Goal: Task Accomplishment & Management: Use online tool/utility

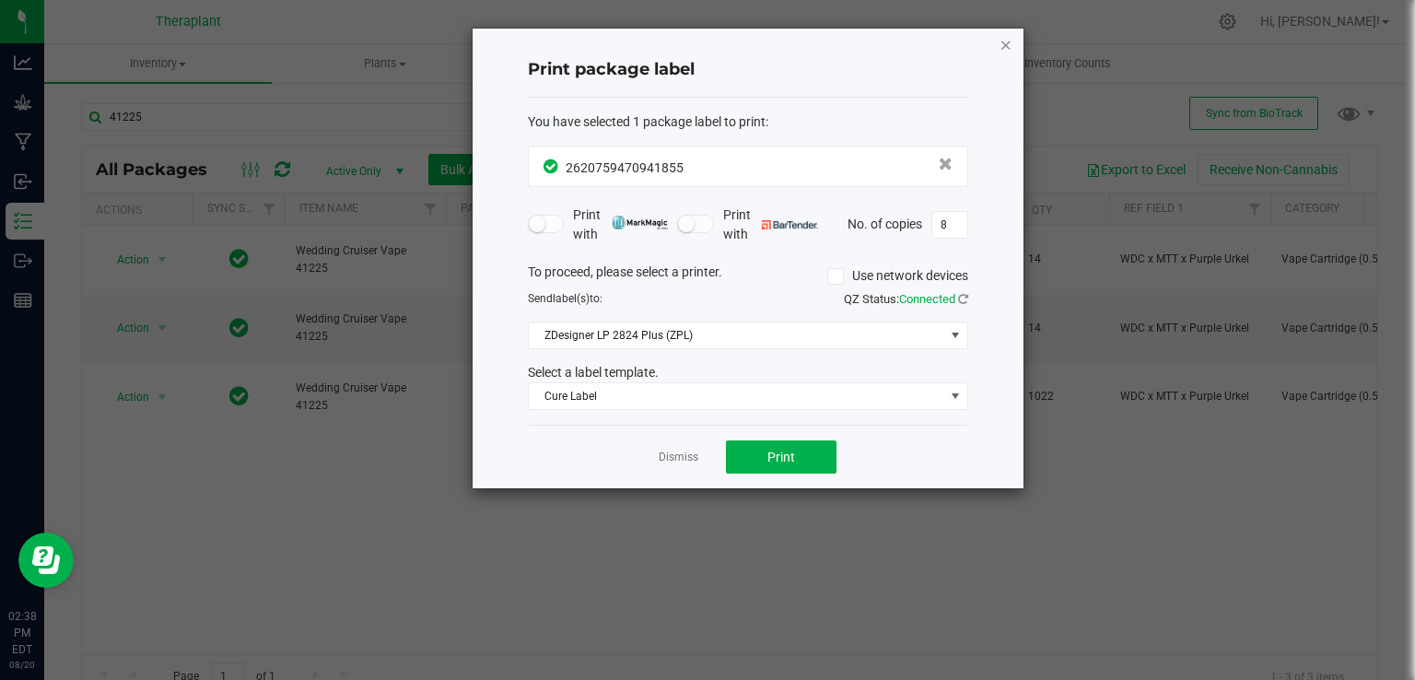
click at [1009, 49] on icon "button" at bounding box center [1005, 44] width 13 height 22
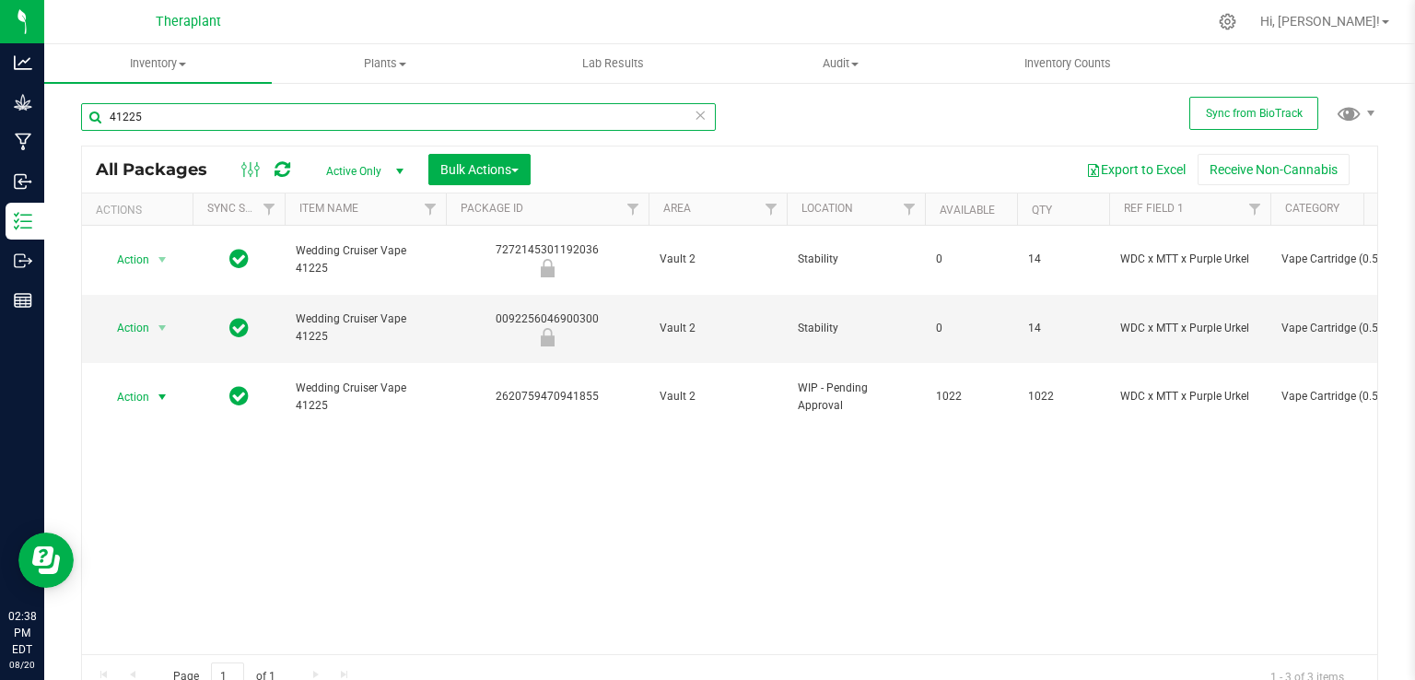
click at [383, 115] on input "41225" at bounding box center [398, 117] width 635 height 28
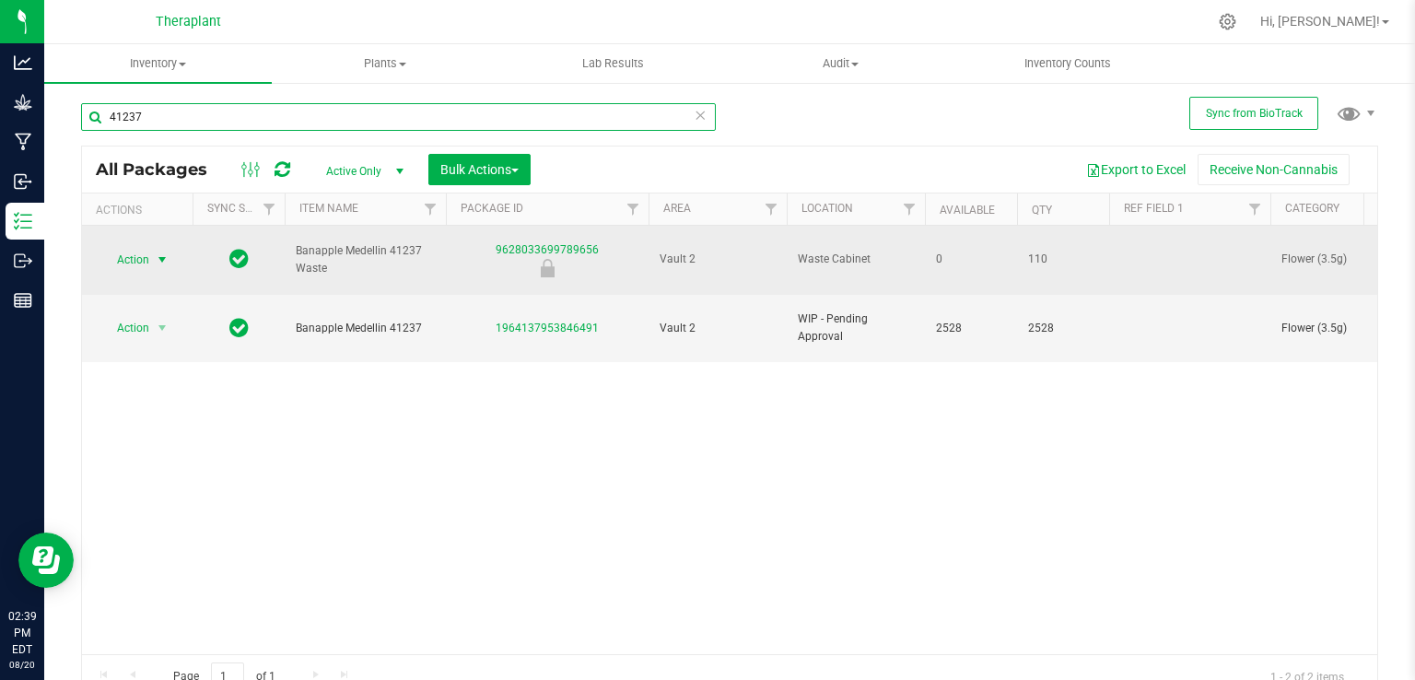
type input "41237"
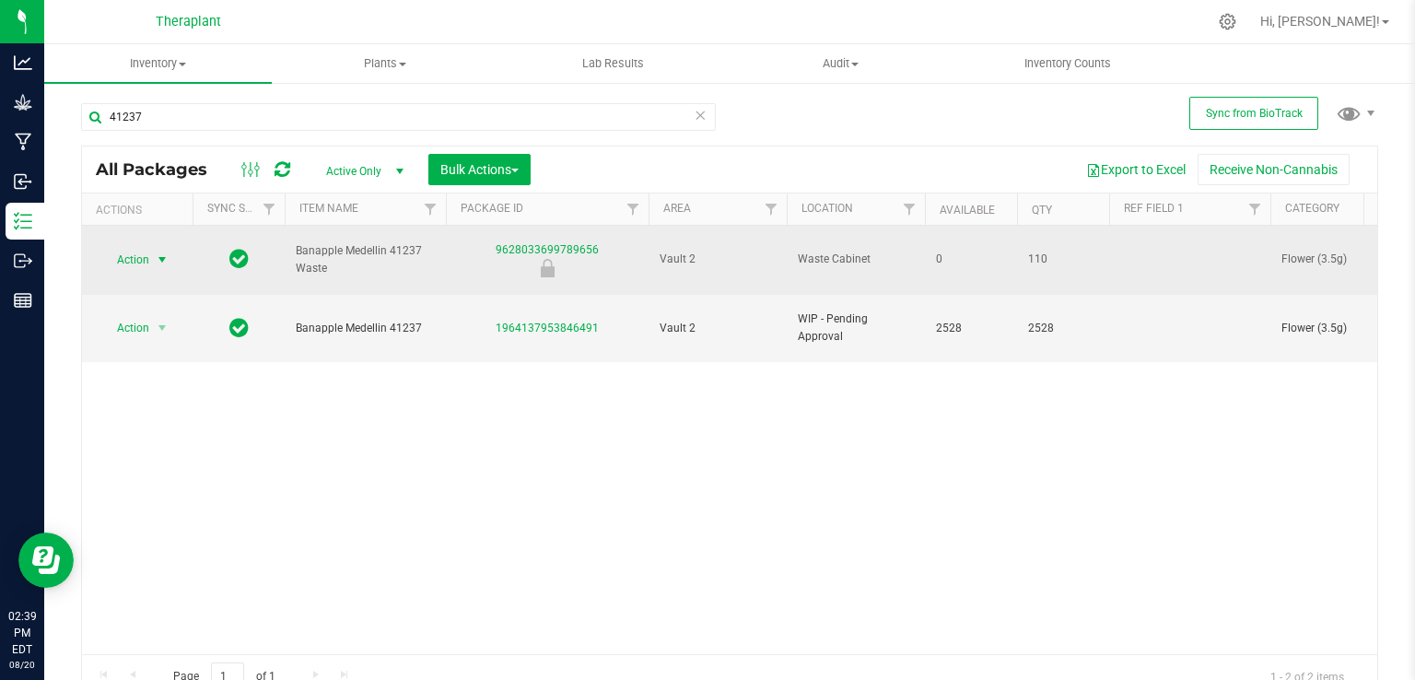
click at [144, 247] on span "Action" at bounding box center [125, 260] width 50 height 26
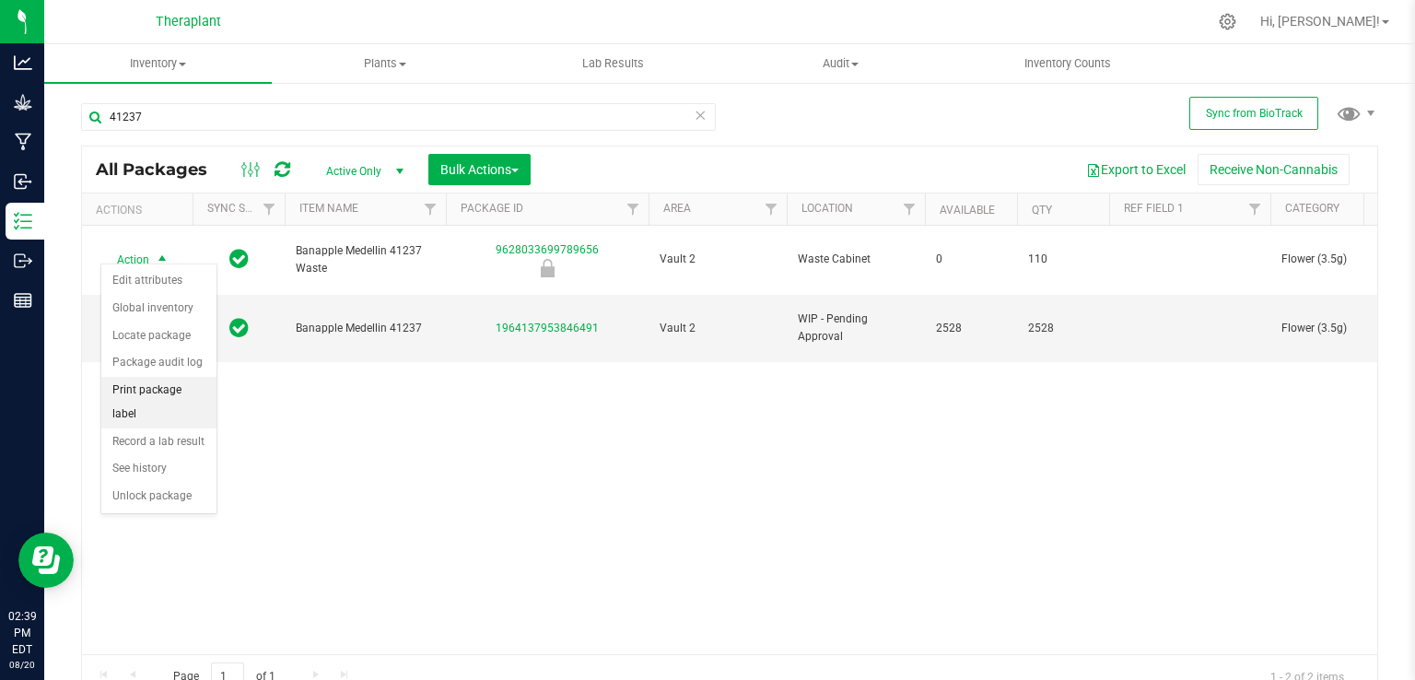
click at [147, 395] on li "Print package label" at bounding box center [158, 402] width 115 height 51
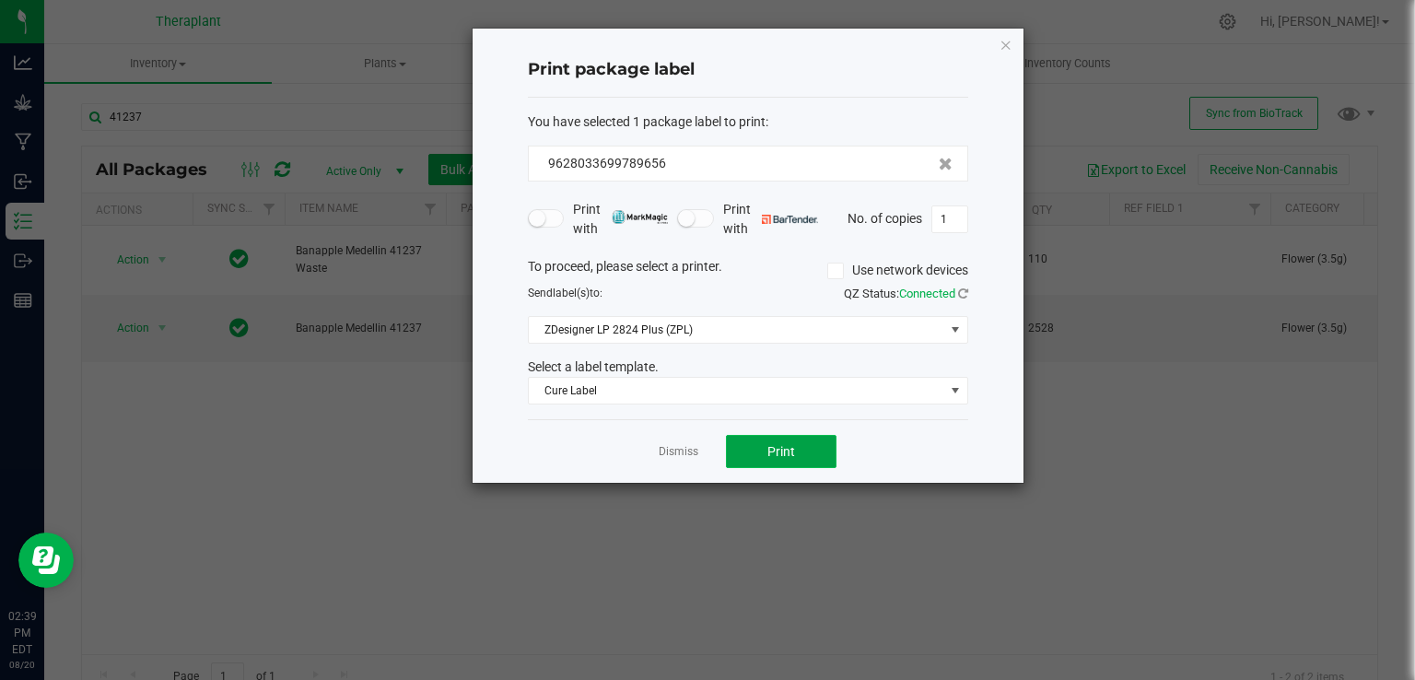
click at [819, 459] on button "Print" at bounding box center [781, 451] width 111 height 33
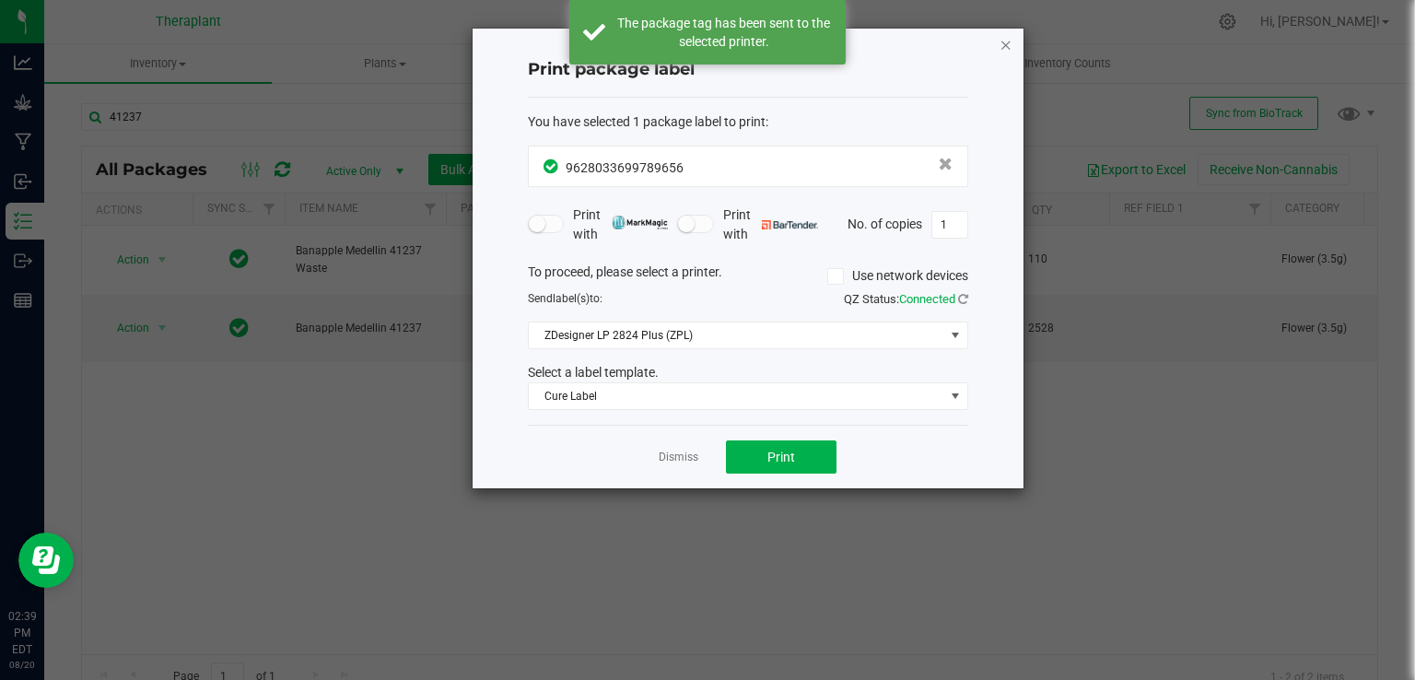
click at [1001, 47] on icon "button" at bounding box center [1005, 44] width 13 height 22
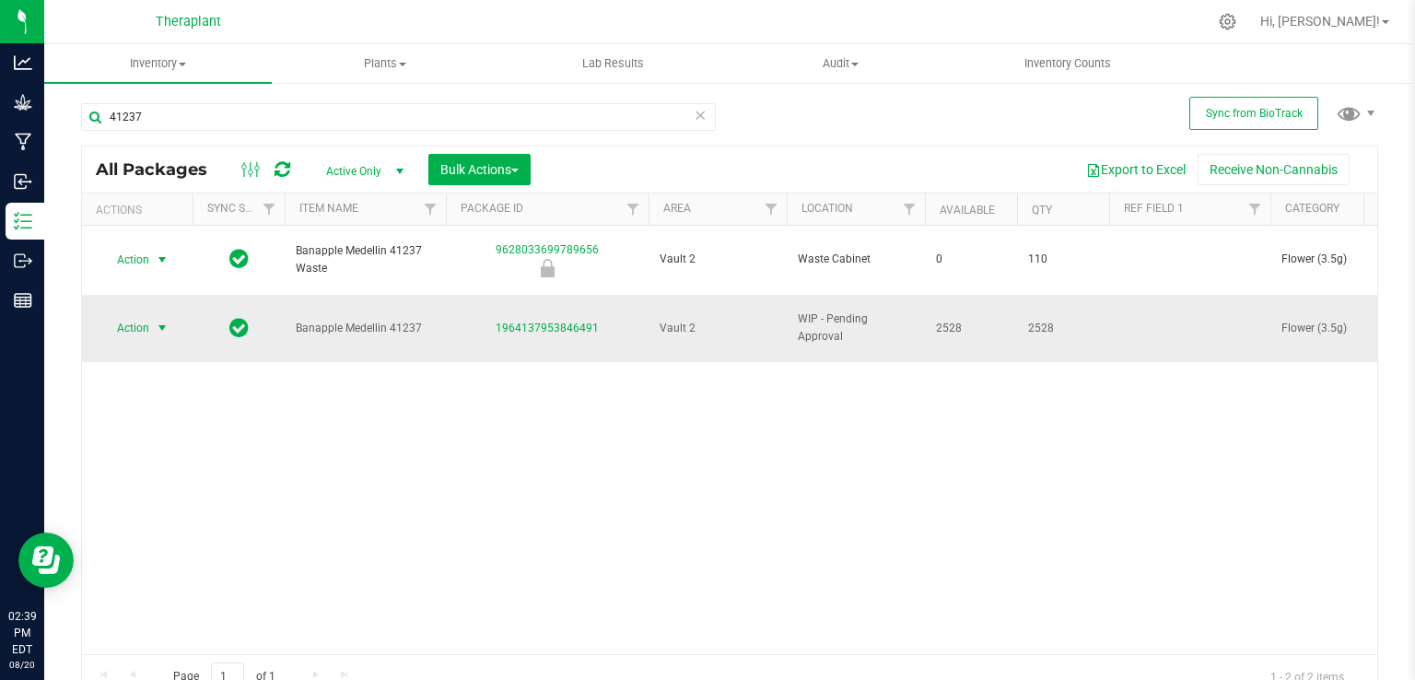
click at [151, 315] on span "select" at bounding box center [162, 328] width 23 height 26
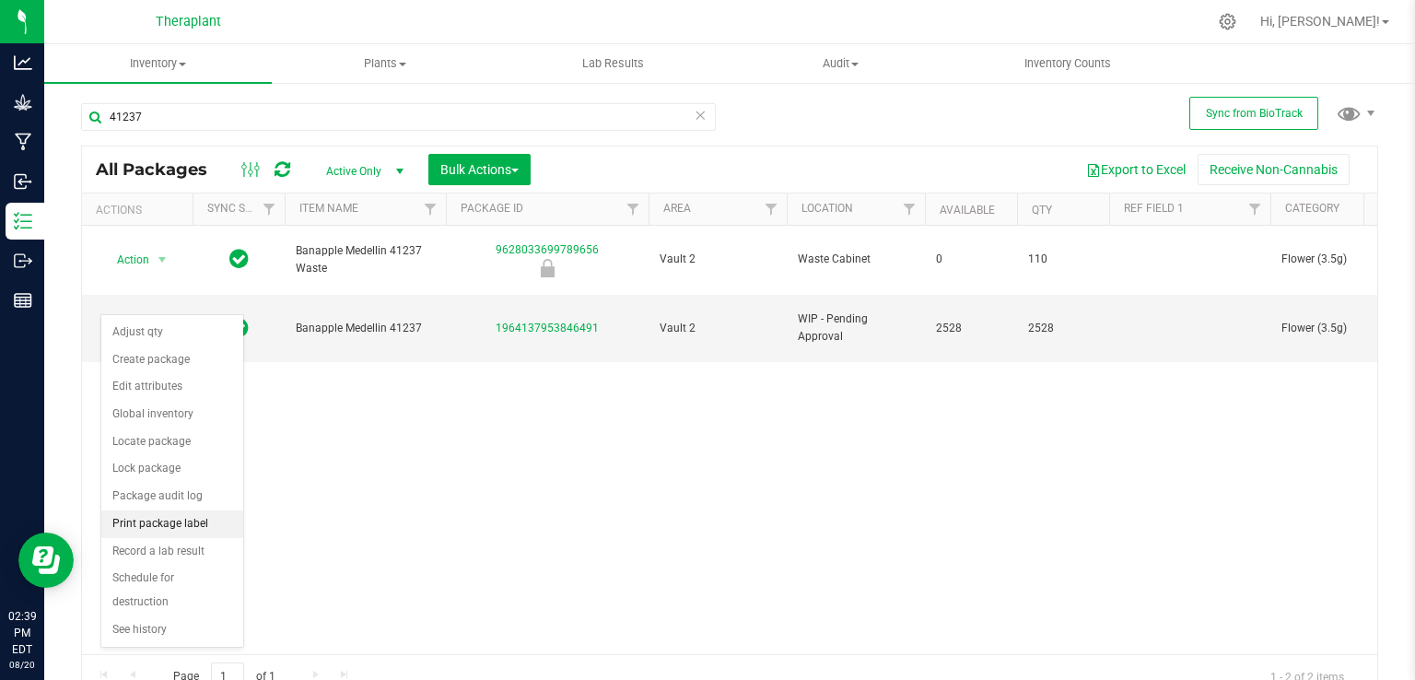
click at [173, 522] on li "Print package label" at bounding box center [172, 524] width 142 height 28
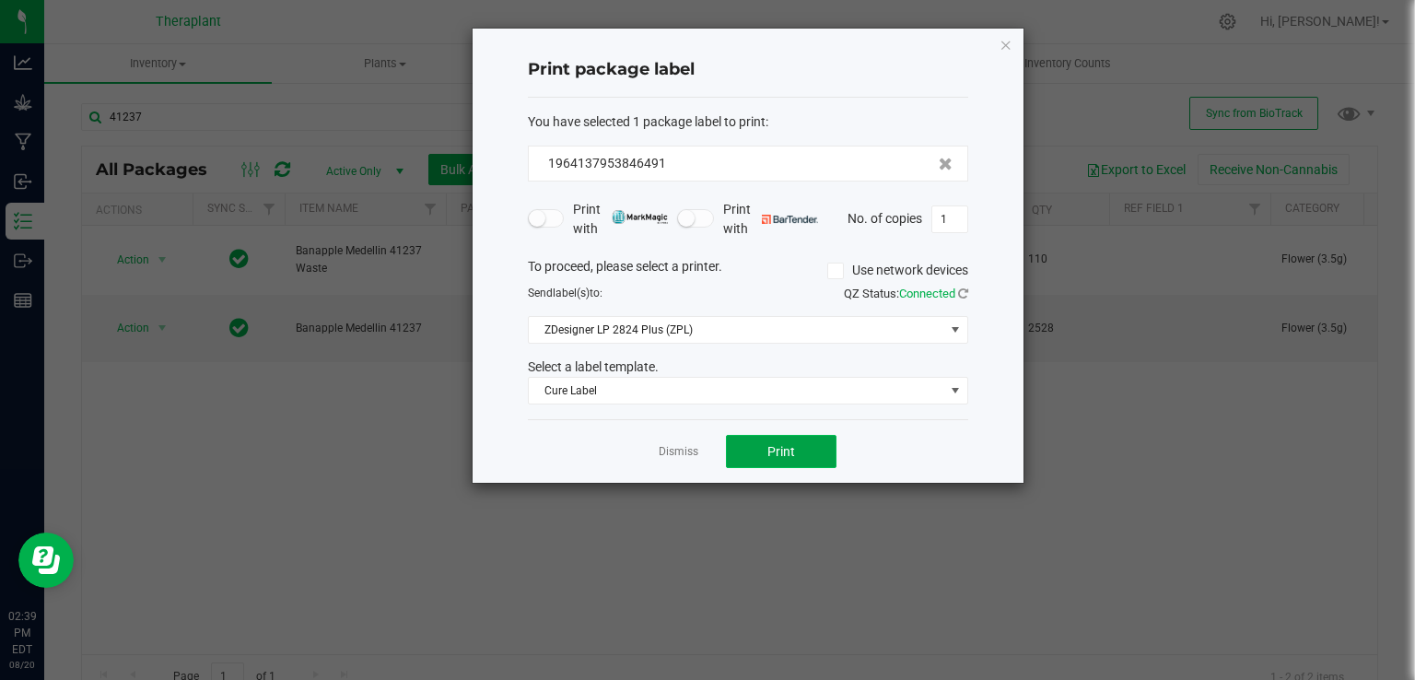
click at [799, 453] on button "Print" at bounding box center [781, 451] width 111 height 33
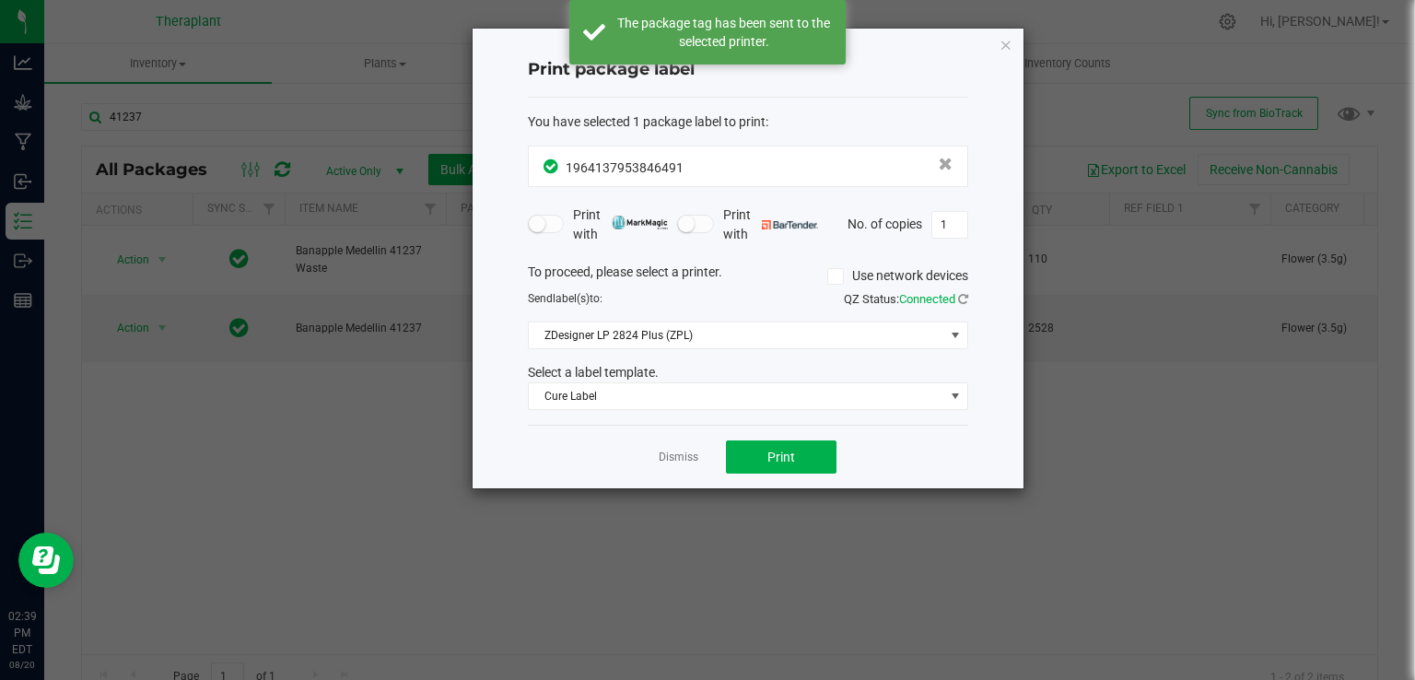
click at [1009, 43] on icon "button" at bounding box center [1005, 44] width 13 height 22
